Goal: Task Accomplishment & Management: Complete application form

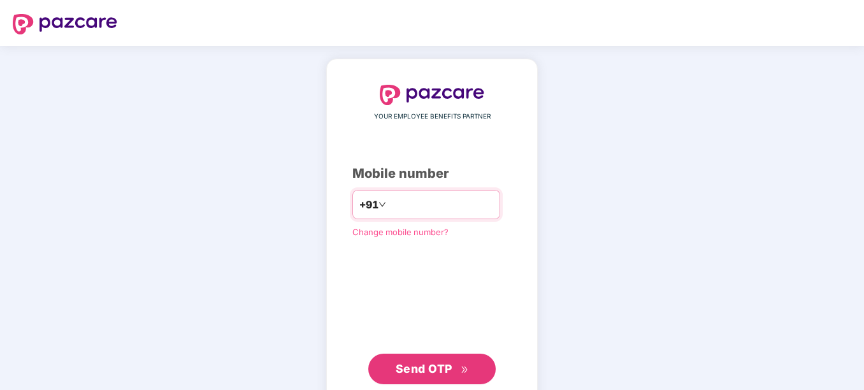
click at [428, 211] on input "number" at bounding box center [440, 204] width 104 height 20
type input "**********"
click at [418, 371] on span "Send OTP" at bounding box center [423, 368] width 57 height 13
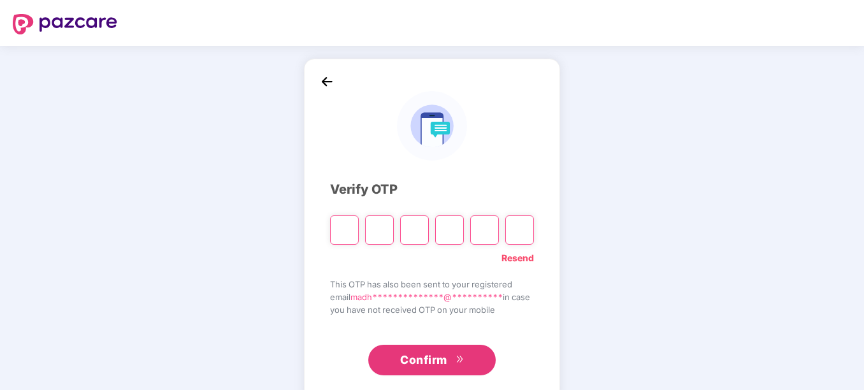
type input "*"
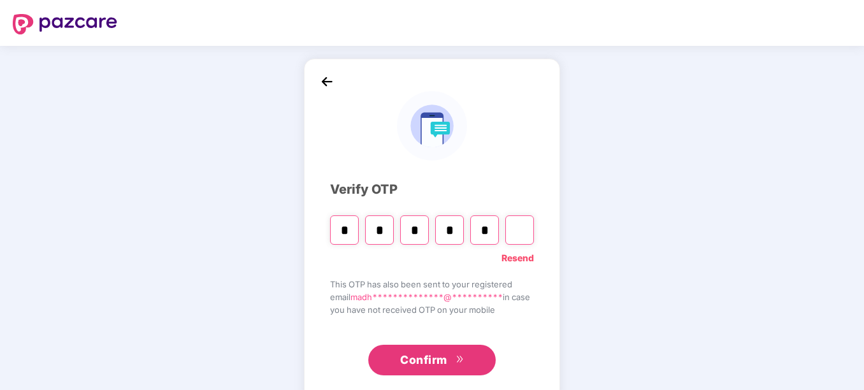
type input "*"
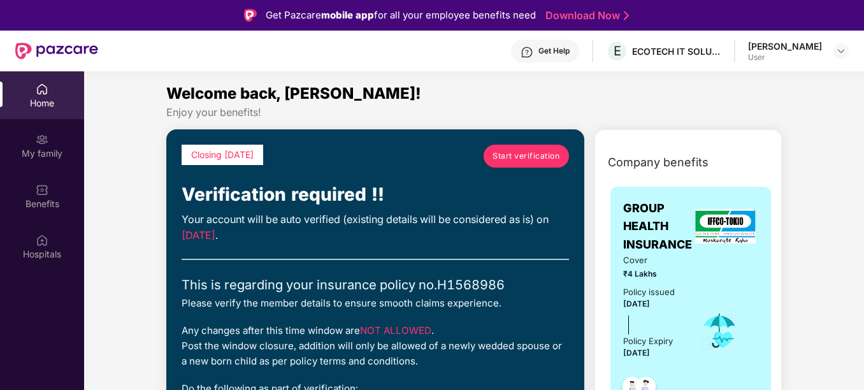
click at [516, 159] on span "Start verification" at bounding box center [525, 156] width 67 height 12
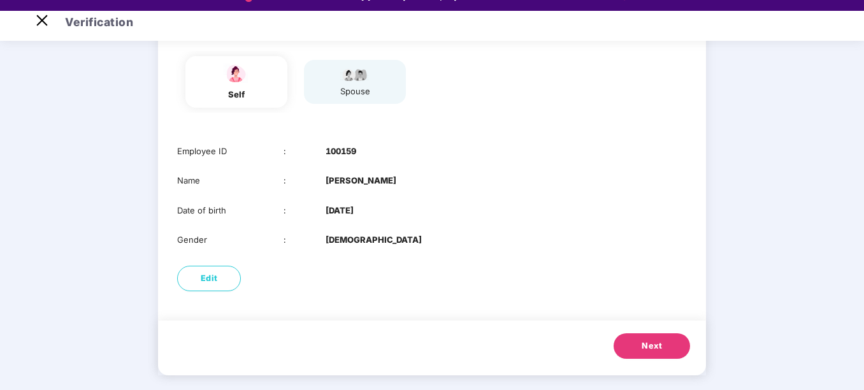
scroll to position [31, 0]
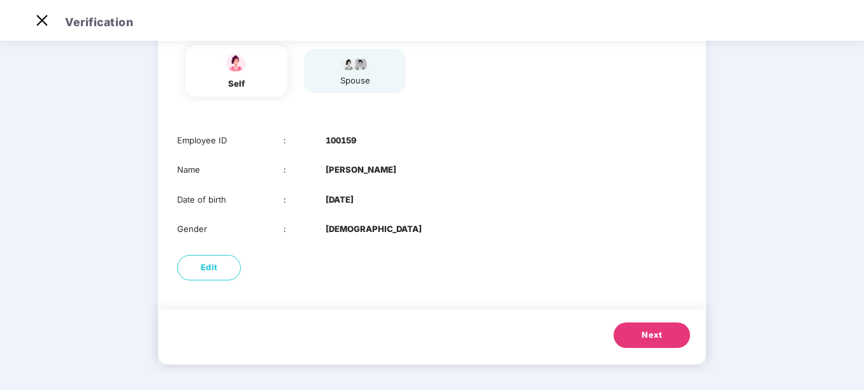
click at [643, 329] on span "Next" at bounding box center [651, 335] width 20 height 13
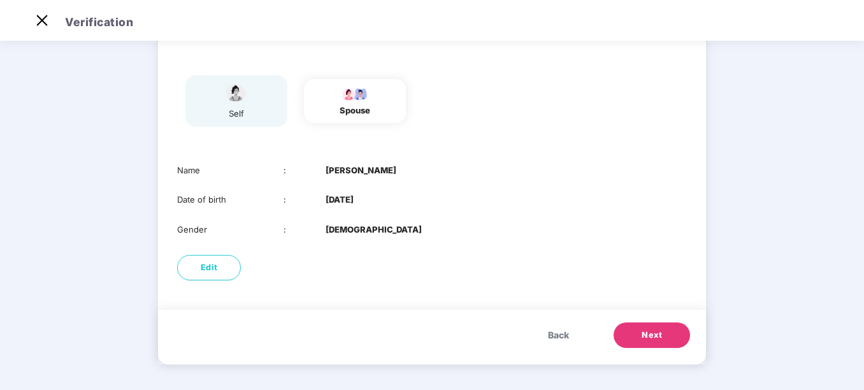
scroll to position [84, 0]
click at [665, 342] on button "Next" at bounding box center [651, 334] width 76 height 25
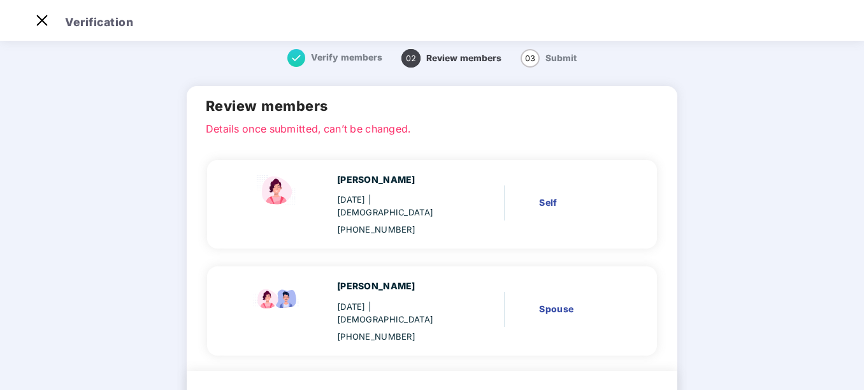
scroll to position [0, 0]
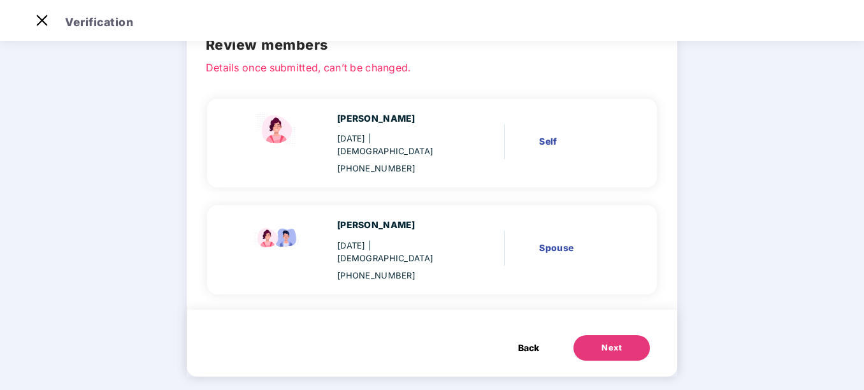
click at [525, 341] on span "Back" at bounding box center [528, 348] width 21 height 14
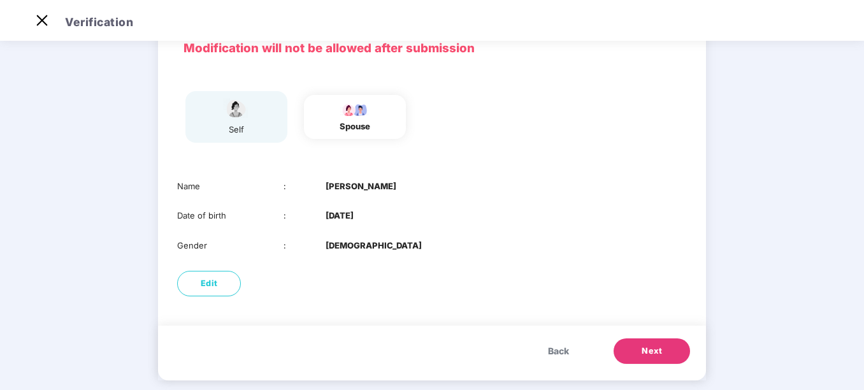
click at [634, 351] on button "Next" at bounding box center [651, 350] width 76 height 25
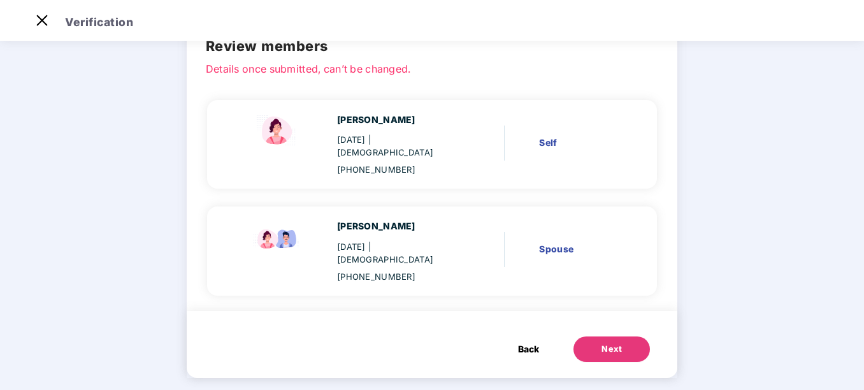
scroll to position [69, 0]
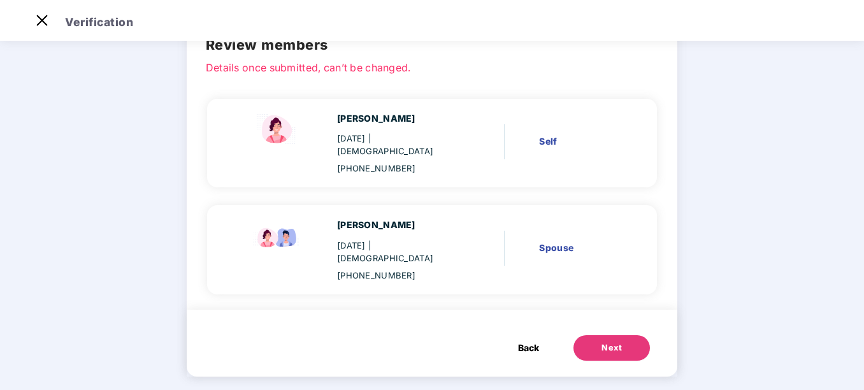
click at [611, 341] on div "Next" at bounding box center [611, 347] width 20 height 13
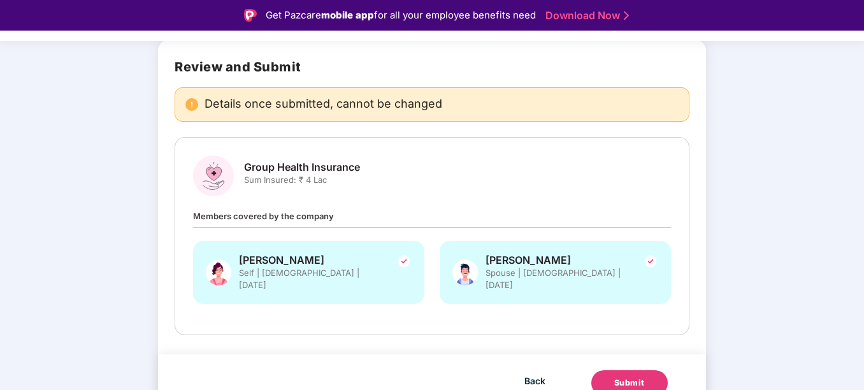
scroll to position [89, 0]
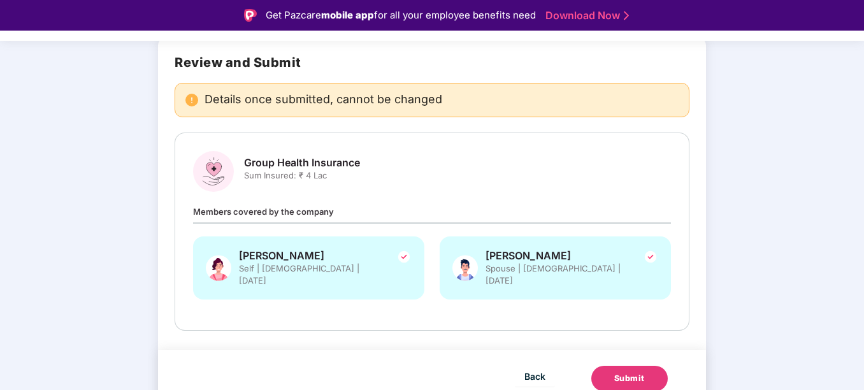
click at [645, 366] on button "Submit" at bounding box center [629, 378] width 76 height 25
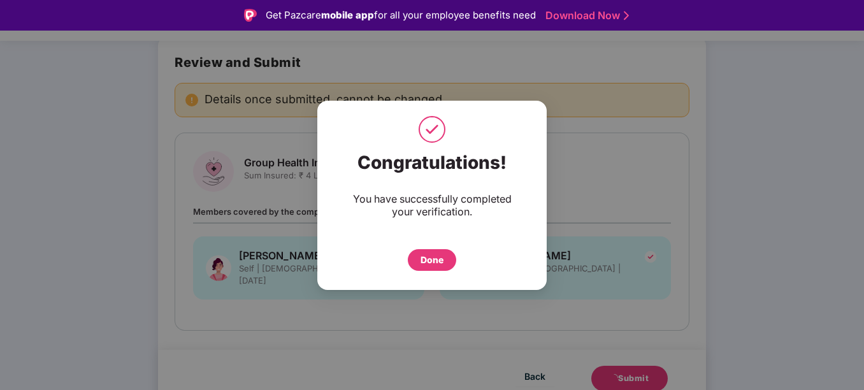
click at [429, 264] on div "Done" at bounding box center [431, 260] width 23 height 14
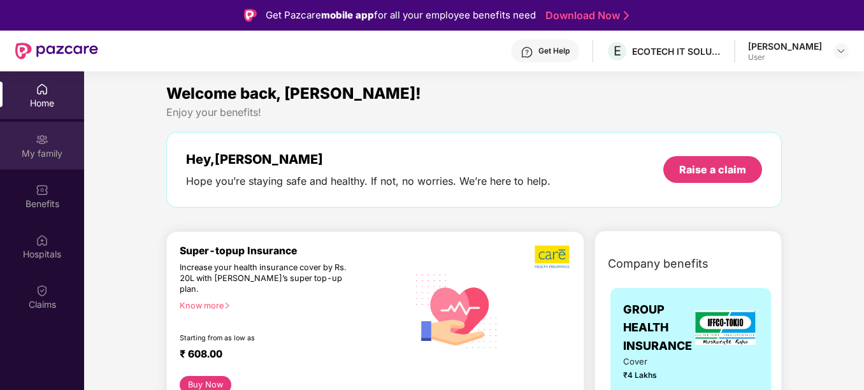
click at [49, 157] on div "My family" at bounding box center [42, 153] width 84 height 13
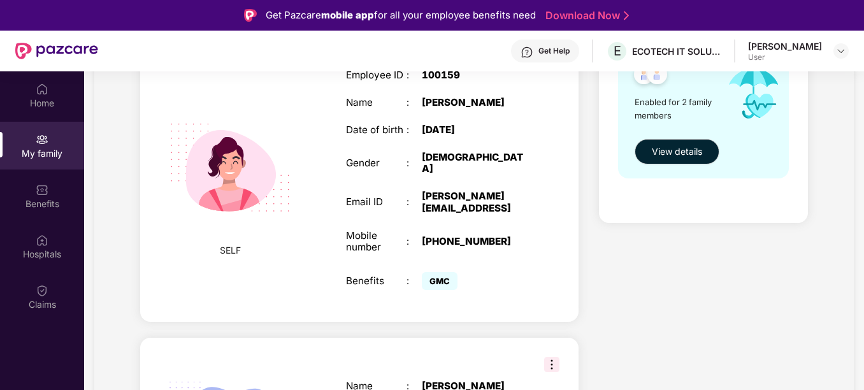
scroll to position [352, 0]
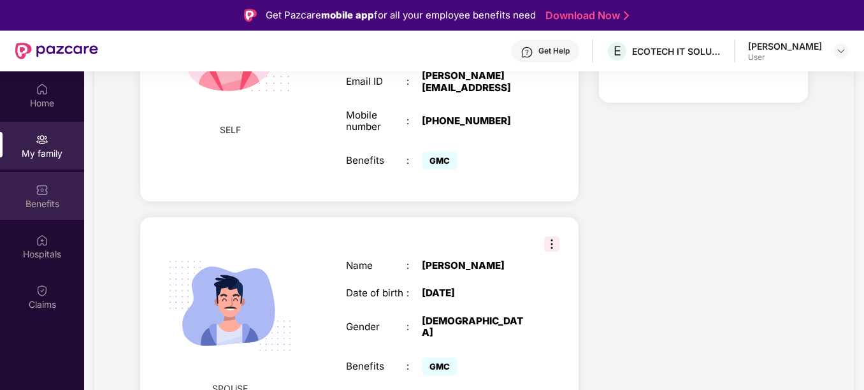
click at [57, 196] on div "Benefits" at bounding box center [42, 196] width 84 height 48
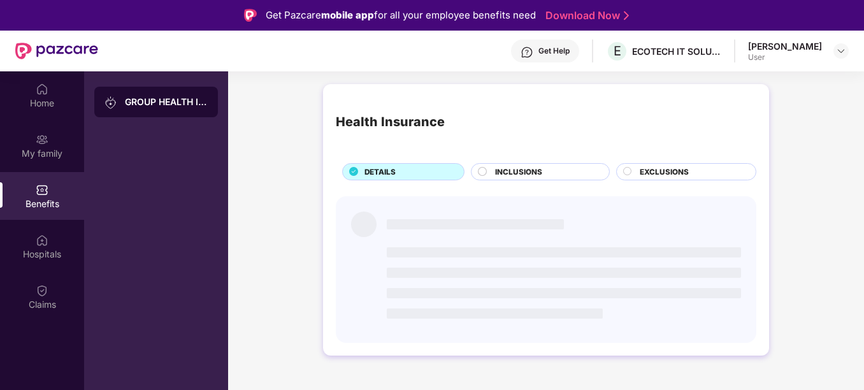
scroll to position [0, 0]
